Goal: Information Seeking & Learning: Learn about a topic

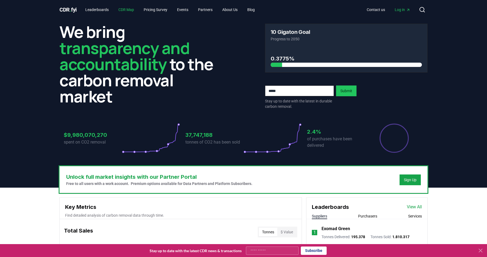
click at [122, 9] on link "CDR Map" at bounding box center [126, 10] width 24 height 10
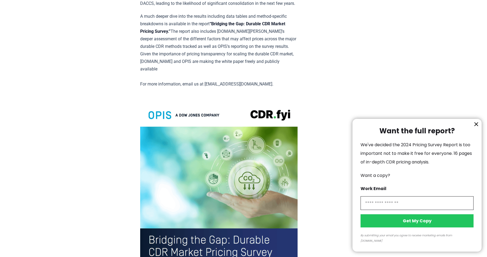
scroll to position [995, 0]
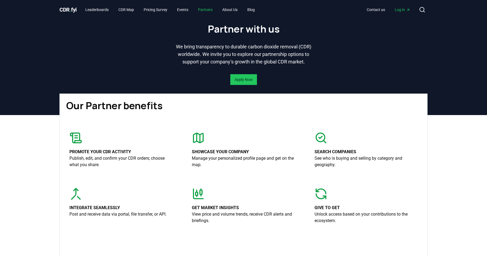
click at [211, 5] on link "Partners" at bounding box center [205, 10] width 23 height 10
click at [182, 7] on link "Events" at bounding box center [183, 10] width 20 height 10
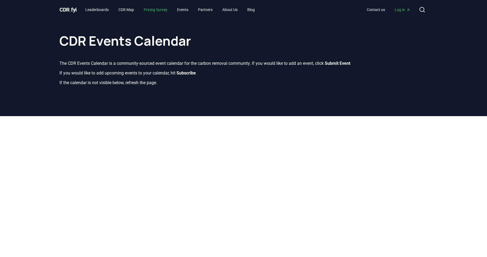
click at [157, 12] on link "Pricing Survey" at bounding box center [155, 10] width 32 height 10
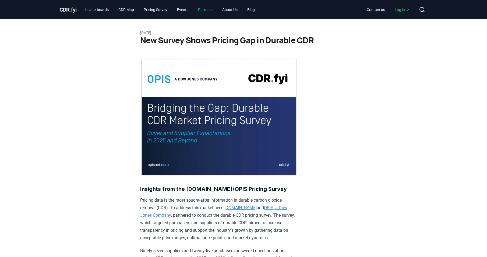
click at [211, 10] on link "Partners" at bounding box center [205, 10] width 23 height 10
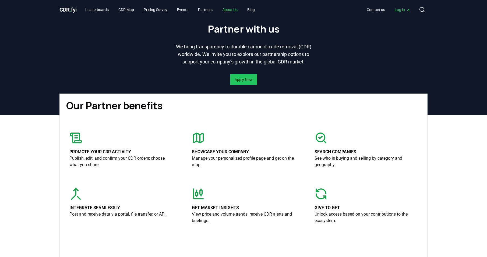
click at [235, 10] on link "About Us" at bounding box center [230, 10] width 24 height 10
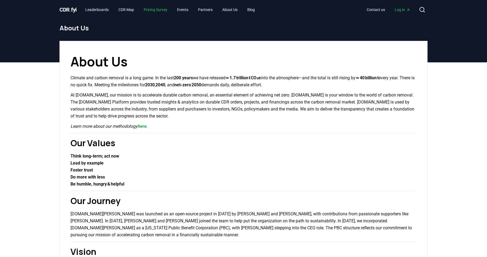
click at [156, 6] on link "Pricing Survey" at bounding box center [155, 10] width 32 height 10
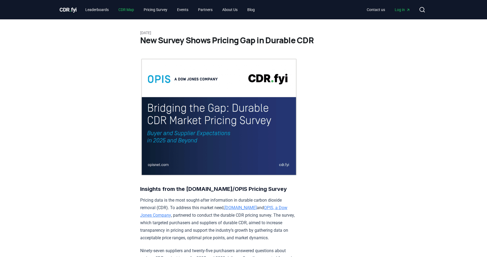
click at [120, 9] on link "CDR Map" at bounding box center [126, 10] width 24 height 10
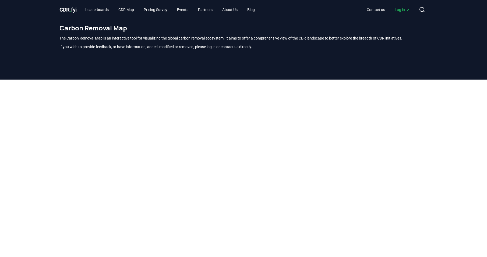
scroll to position [158, 0]
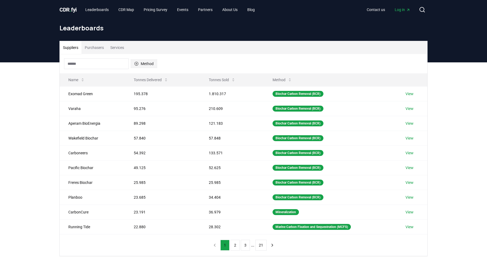
click at [146, 66] on button "Method" at bounding box center [144, 63] width 26 height 9
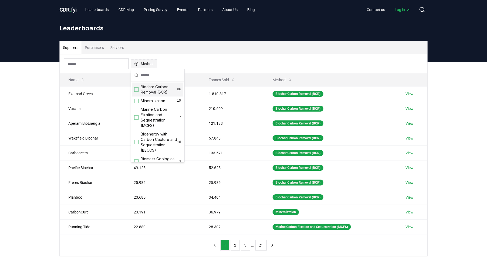
click at [146, 66] on button "Method" at bounding box center [144, 63] width 26 height 9
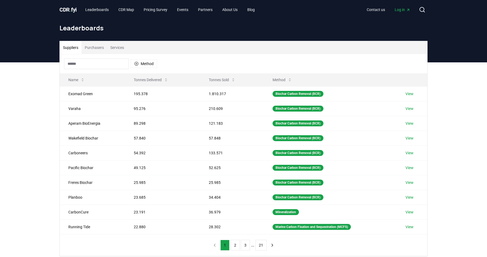
click at [209, 56] on div "Method" at bounding box center [243, 63] width 367 height 19
click at [222, 80] on button "Tonnes Sold" at bounding box center [221, 79] width 35 height 11
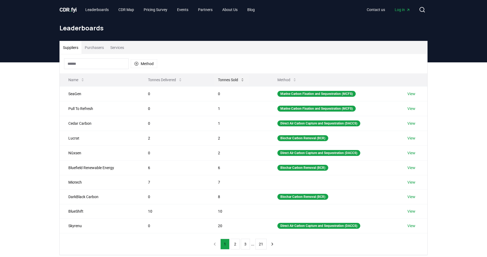
click at [228, 80] on button "Tonnes Sold" at bounding box center [230, 79] width 35 height 11
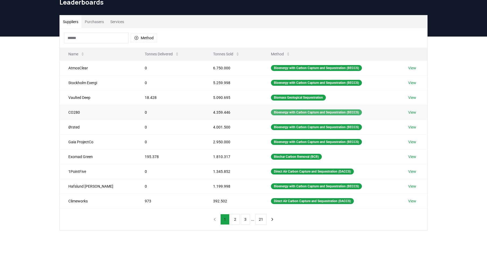
scroll to position [54, 0]
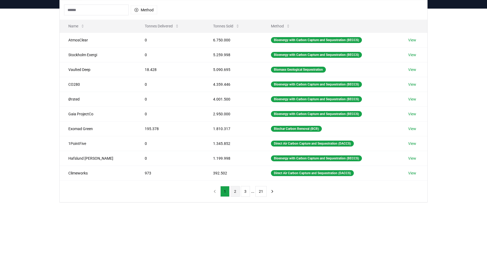
click at [234, 194] on button "2" at bounding box center [234, 191] width 9 height 11
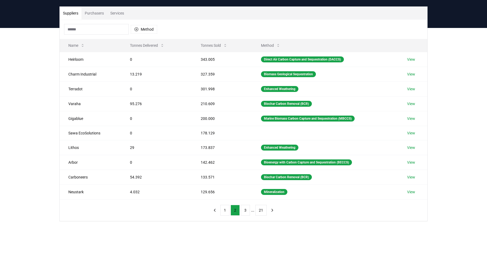
scroll to position [27, 0]
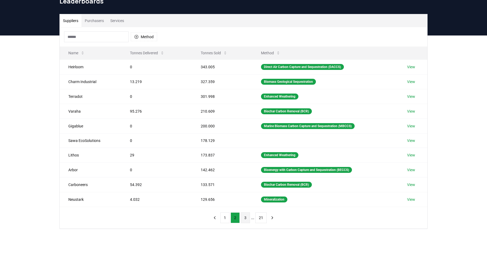
click at [246, 217] on button "3" at bounding box center [245, 217] width 9 height 11
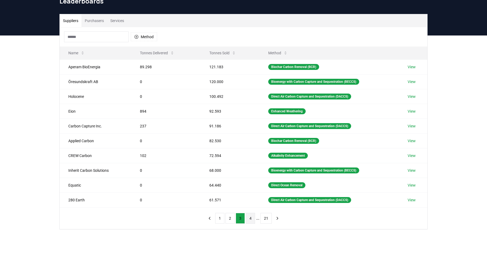
click at [250, 220] on button "4" at bounding box center [250, 218] width 9 height 11
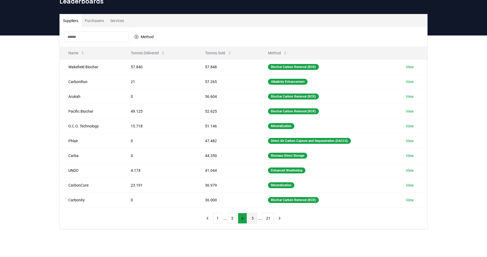
click at [250, 221] on button "5" at bounding box center [252, 218] width 9 height 11
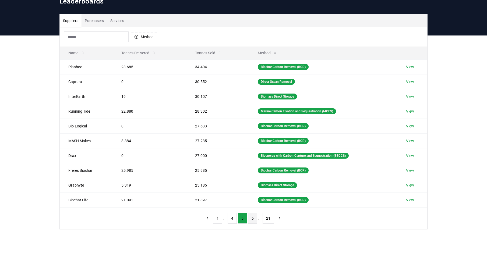
click at [251, 220] on button "6" at bounding box center [252, 218] width 9 height 11
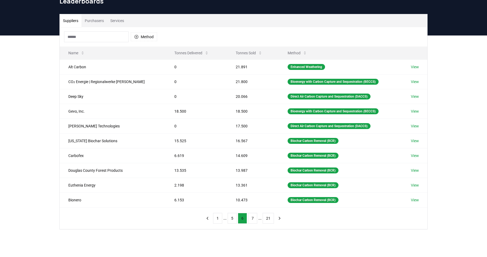
click at [251, 220] on button "7" at bounding box center [252, 218] width 9 height 11
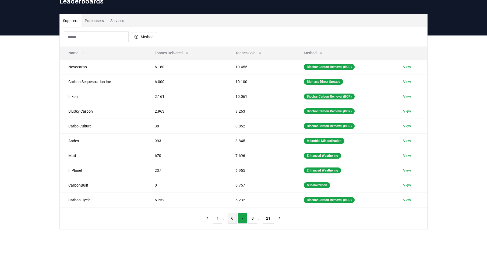
click at [251, 220] on button "8" at bounding box center [252, 218] width 9 height 11
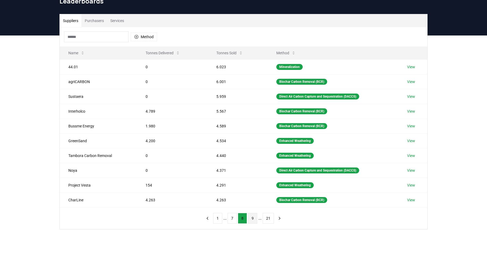
click at [252, 220] on button "9" at bounding box center [252, 218] width 9 height 11
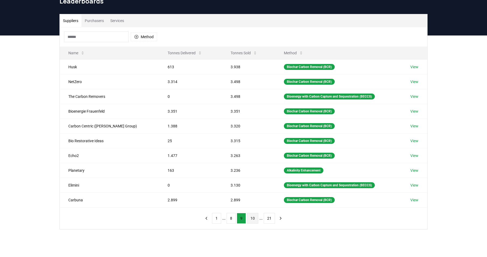
click at [253, 219] on button "10" at bounding box center [252, 218] width 11 height 11
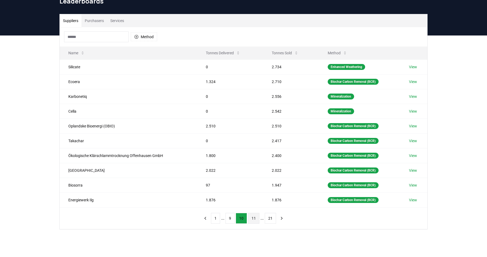
click at [255, 221] on button "11" at bounding box center [253, 218] width 11 height 11
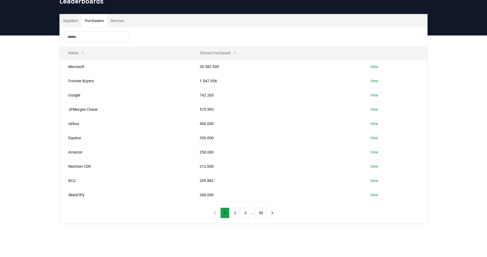
click at [100, 22] on button "Purchasers" at bounding box center [94, 20] width 26 height 13
click at [114, 23] on button "Services" at bounding box center [117, 20] width 20 height 13
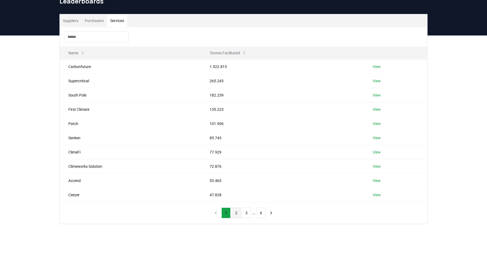
click at [236, 213] on button "2" at bounding box center [235, 213] width 9 height 11
click at [229, 213] on button "1" at bounding box center [225, 213] width 9 height 11
click at [67, 17] on button "Suppliers" at bounding box center [71, 20] width 22 height 13
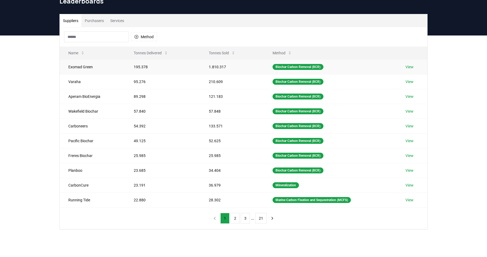
click at [409, 67] on link "View" at bounding box center [409, 66] width 8 height 5
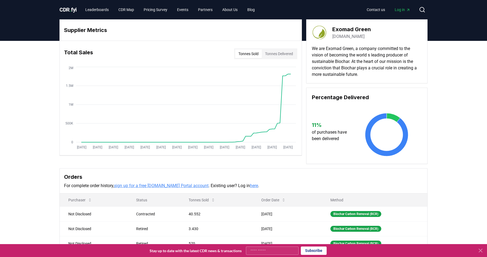
click at [338, 37] on link "[DOMAIN_NAME]" at bounding box center [348, 36] width 32 height 6
